Goal: Task Accomplishment & Management: Use online tool/utility

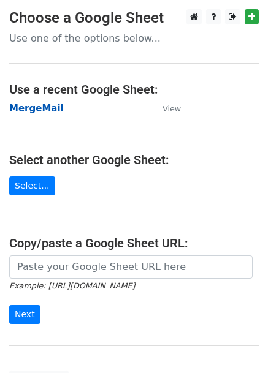
click at [37, 108] on strong "MergeMail" at bounding box center [36, 108] width 54 height 11
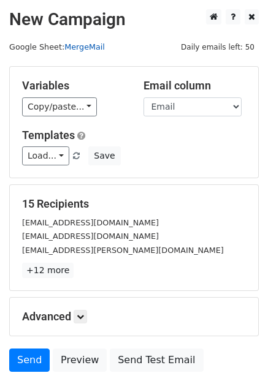
click at [94, 45] on link "MergeMail" at bounding box center [84, 46] width 40 height 9
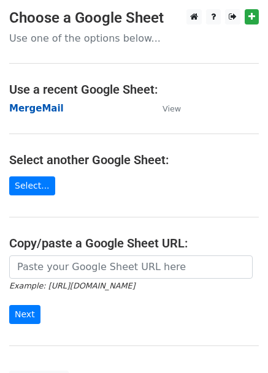
click at [47, 108] on strong "MergeMail" at bounding box center [36, 108] width 54 height 11
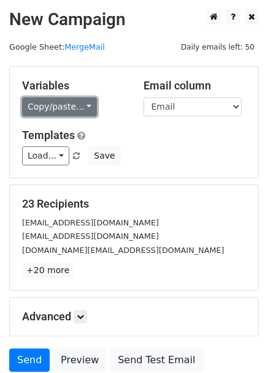
click at [75, 103] on link "Copy/paste..." at bounding box center [59, 106] width 75 height 19
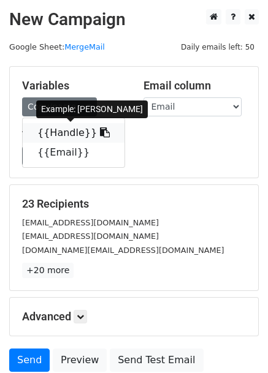
click at [70, 129] on link "{{Handle}}" at bounding box center [74, 133] width 102 height 20
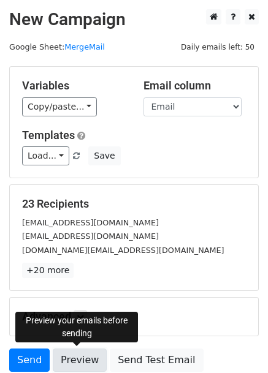
click at [80, 357] on link "Preview" at bounding box center [80, 359] width 54 height 23
click at [73, 353] on link "Preview" at bounding box center [80, 359] width 54 height 23
click at [69, 354] on link "Preview" at bounding box center [80, 359] width 54 height 23
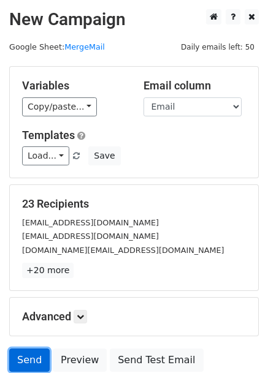
click at [36, 358] on link "Send" at bounding box center [29, 359] width 40 height 23
